Goal: Task Accomplishment & Management: Manage account settings

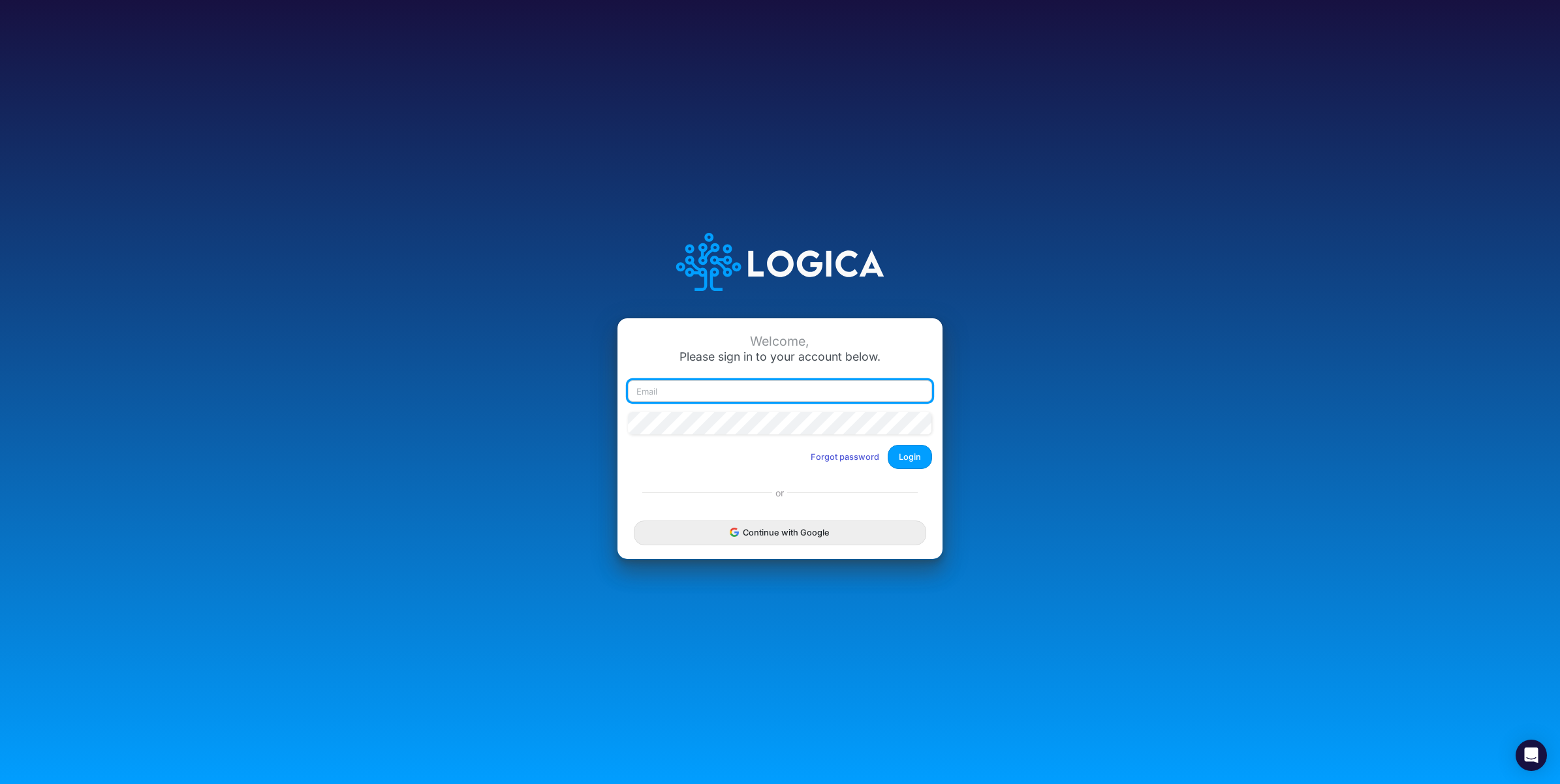
click at [753, 396] on input "email" at bounding box center [780, 392] width 304 height 22
paste input "carissa.castro+cquence2@logica.cloud"
type input "carissa.castro+cquence2@logica.cloud"
click at [914, 455] on button "Login" at bounding box center [910, 457] width 45 height 24
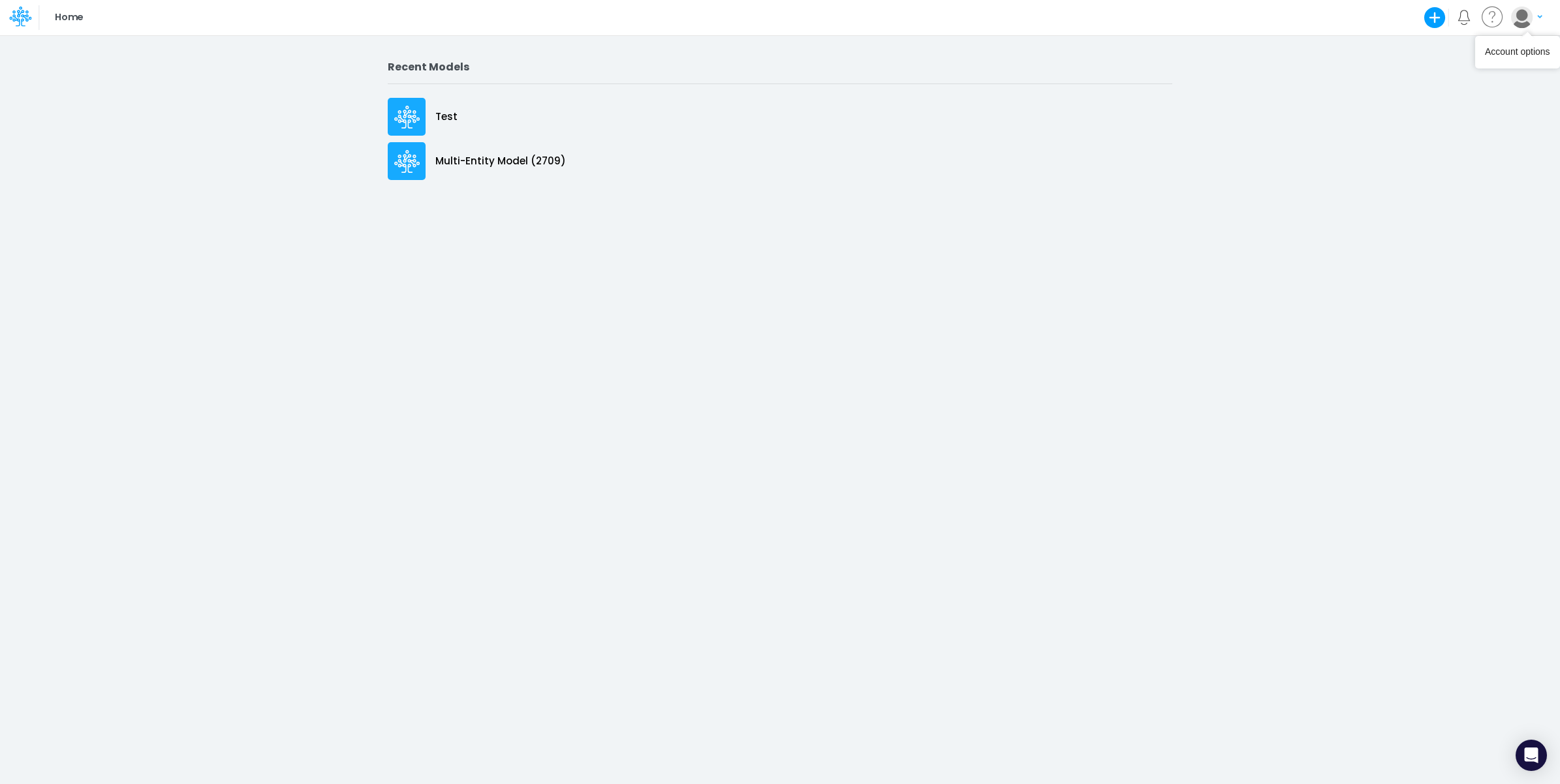
click at [1529, 24] on img "button" at bounding box center [1521, 17] width 22 height 22
click at [1462, 76] on button "Log out" at bounding box center [1473, 76] width 140 height 20
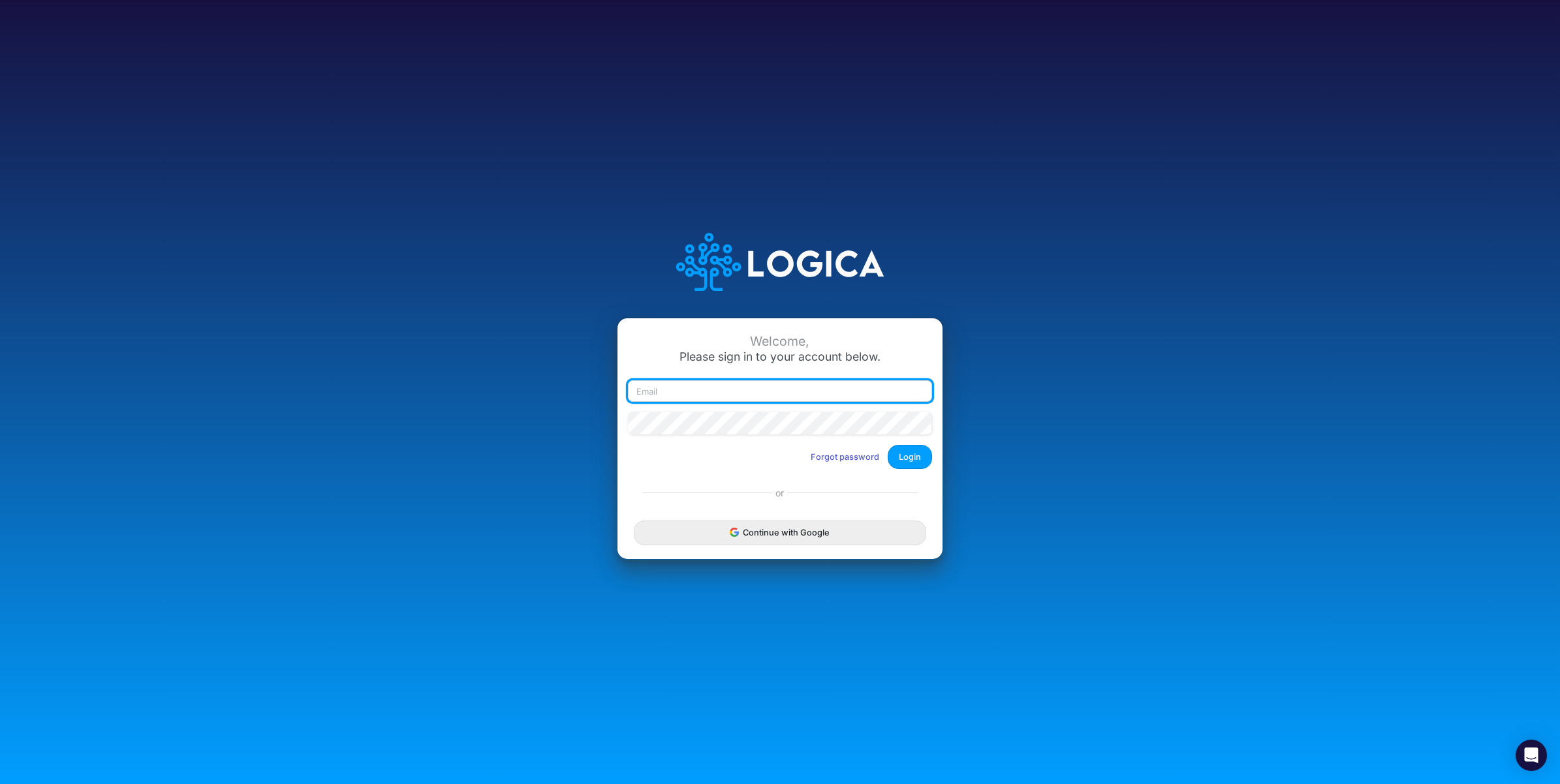
click at [813, 402] on input "email" at bounding box center [780, 392] width 304 height 22
click at [715, 388] on input "email" at bounding box center [780, 392] width 304 height 22
paste input "leandro.castro+cquence@logica.cloud"
type input "leandro.castro+cquence@logica.cloud"
drag, startPoint x: 556, startPoint y: 369, endPoint x: 373, endPoint y: 320, distance: 189.4
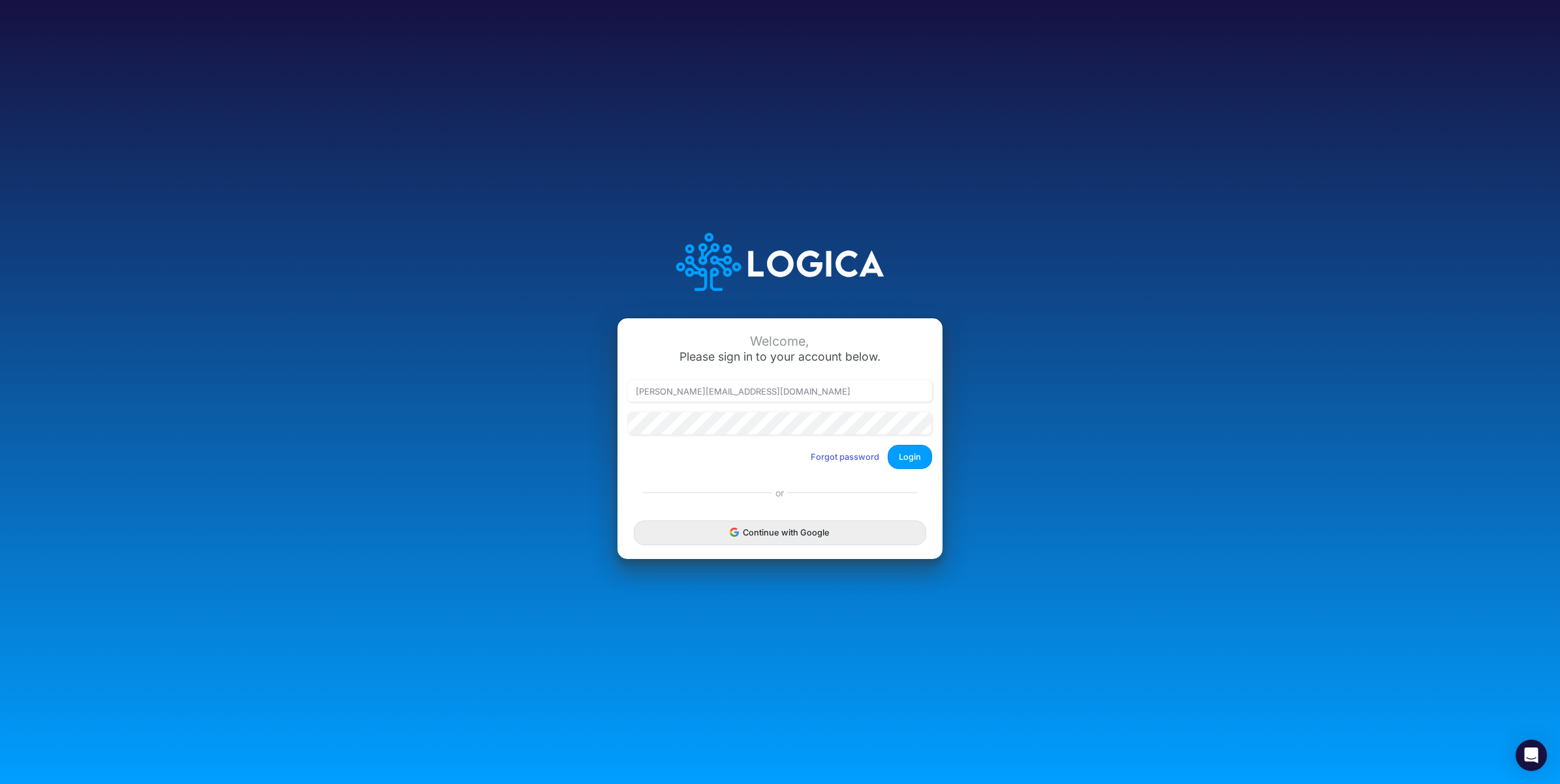
click at [555, 367] on div "Welcome, Please sign in to your account below. leandro.castro+cquence@logica.cl…" at bounding box center [779, 392] width 1040 height 372
click at [911, 452] on button "Login" at bounding box center [910, 457] width 45 height 24
